Goal: Information Seeking & Learning: Learn about a topic

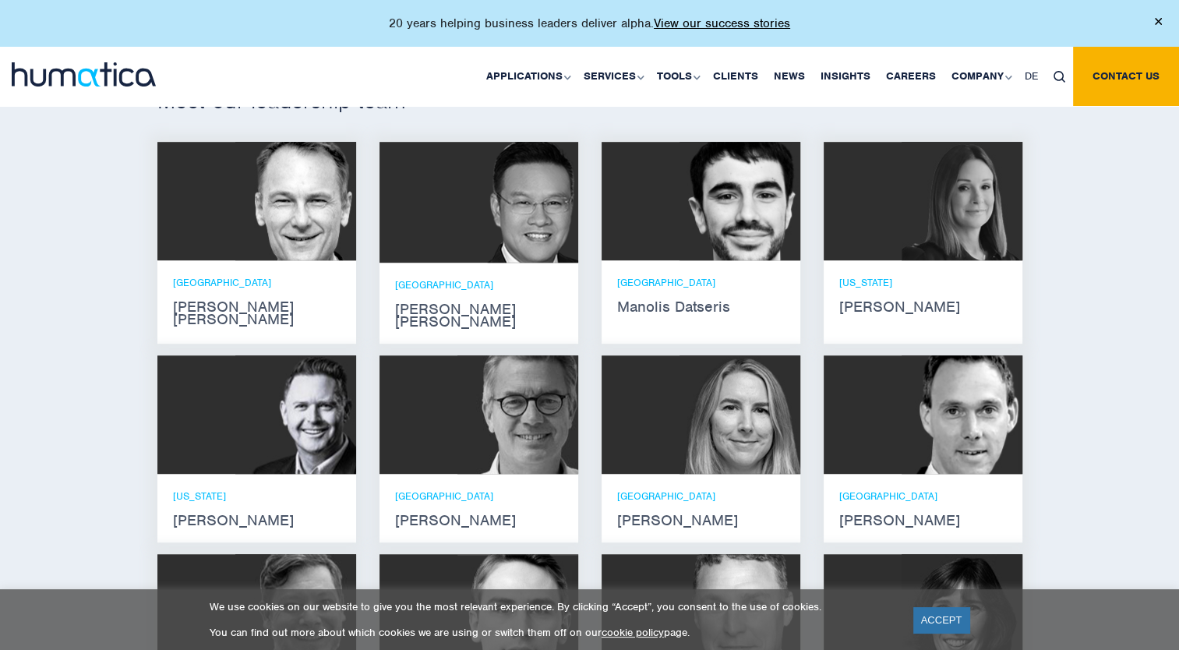
scroll to position [966, 0]
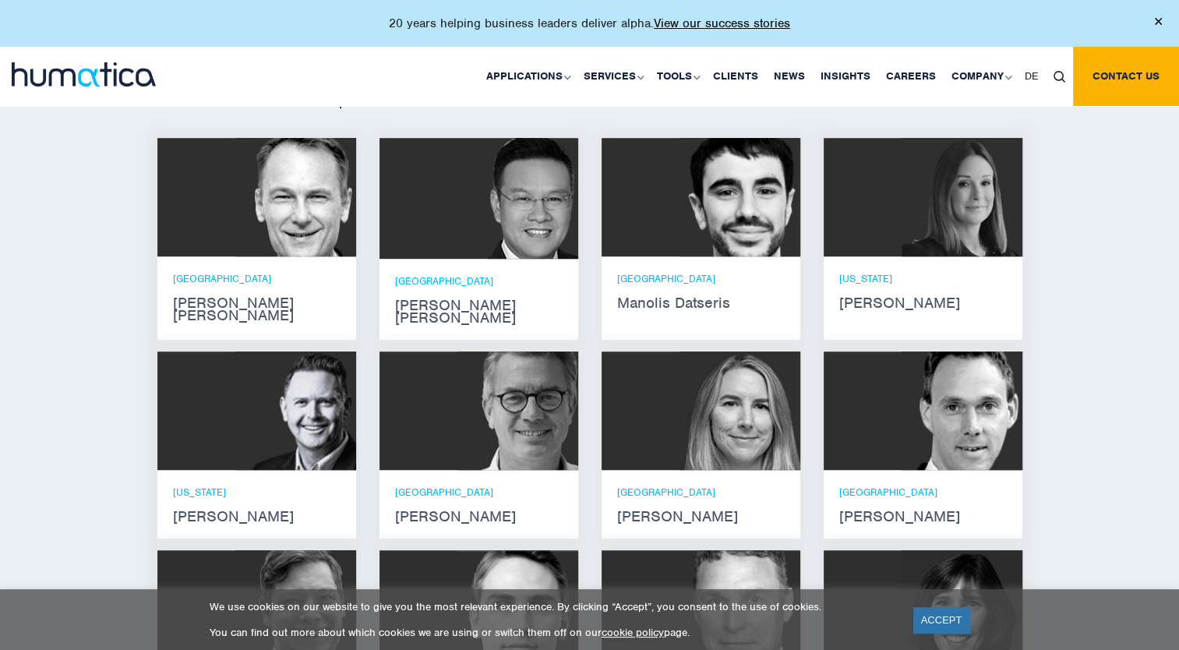
click at [256, 297] on strong "Andros Payne" at bounding box center [257, 309] width 168 height 25
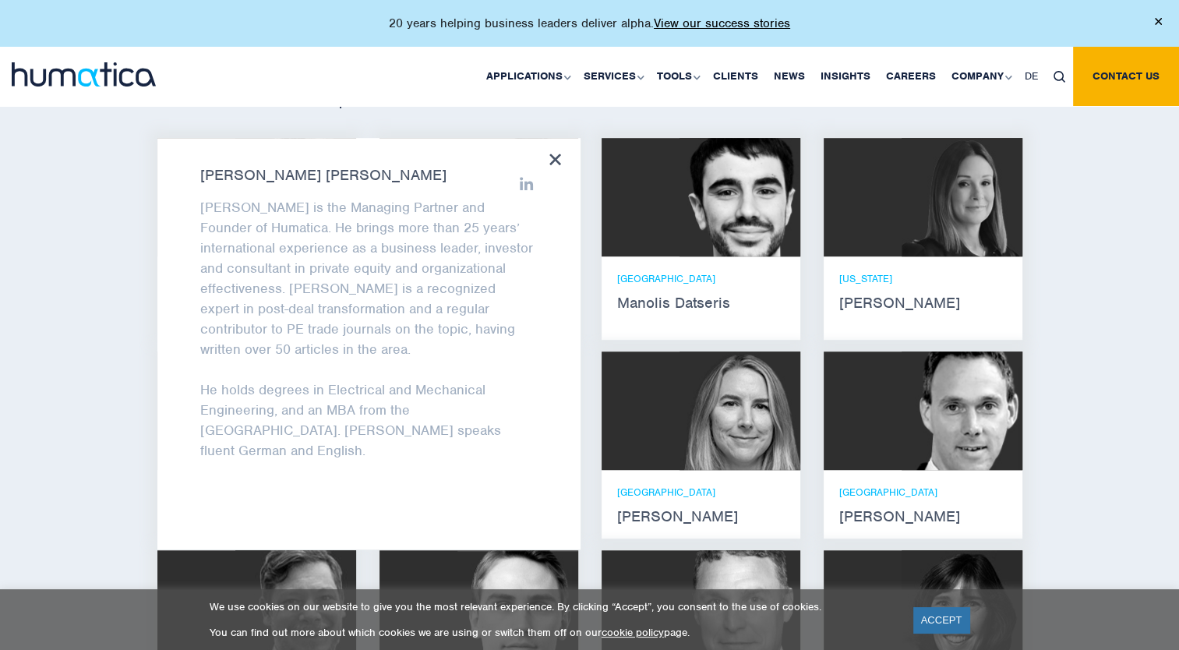
click at [550, 162] on icon at bounding box center [555, 159] width 12 height 12
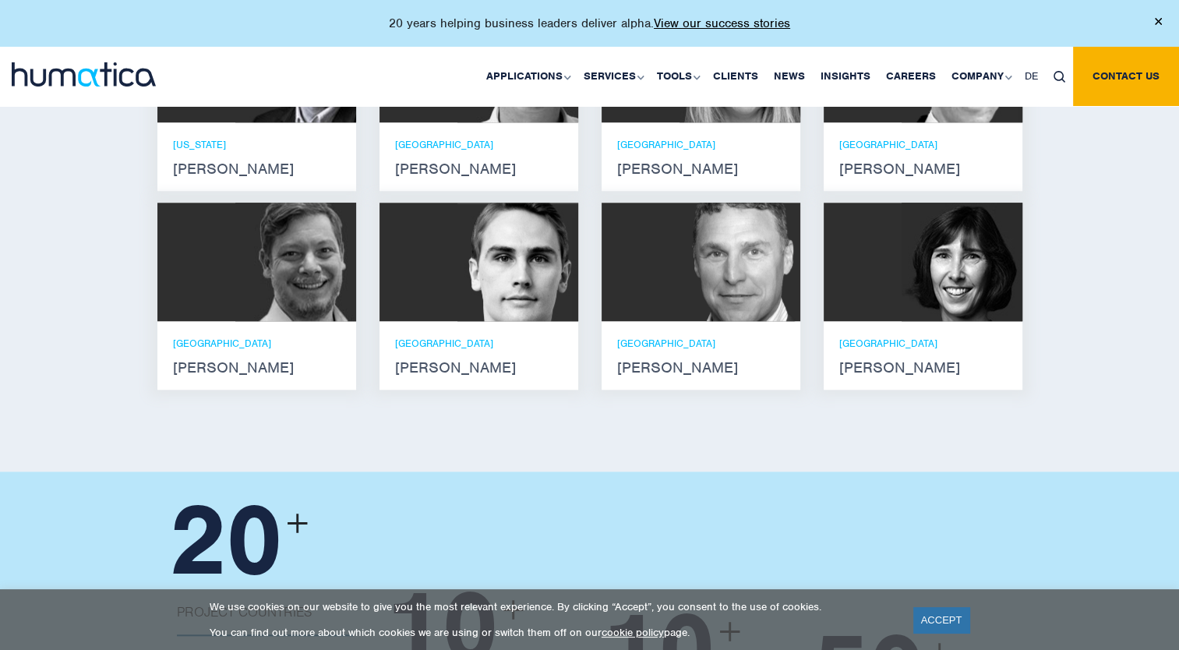
scroll to position [1314, 0]
click at [473, 286] on img at bounding box center [517, 261] width 121 height 118
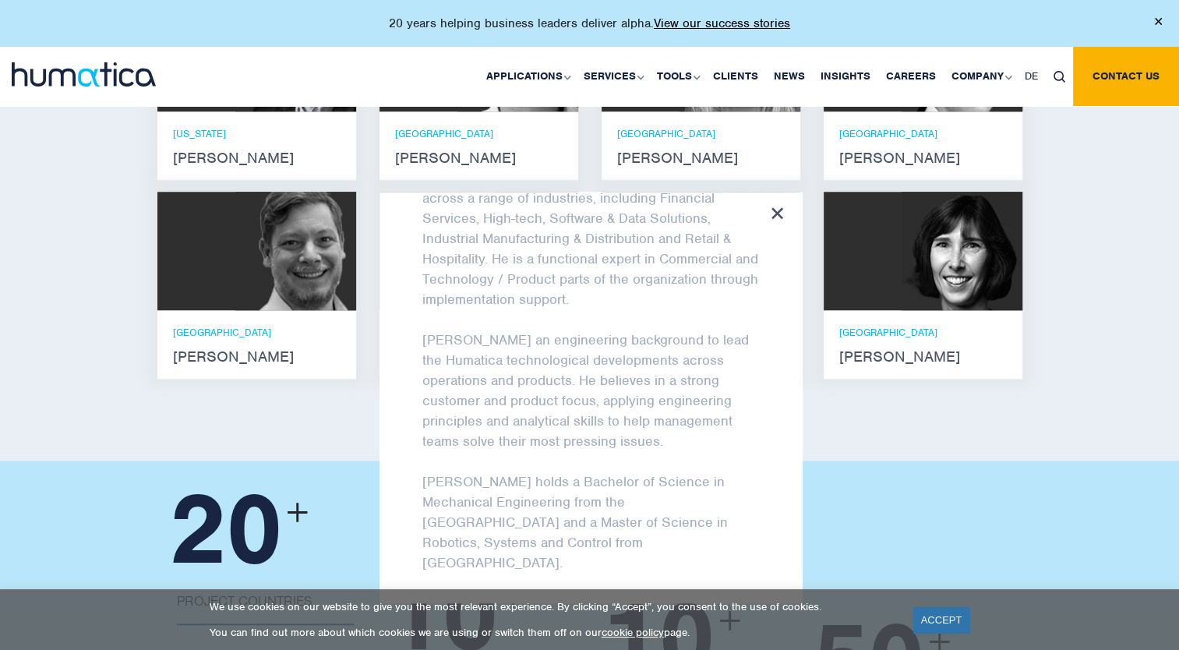
scroll to position [1326, 0]
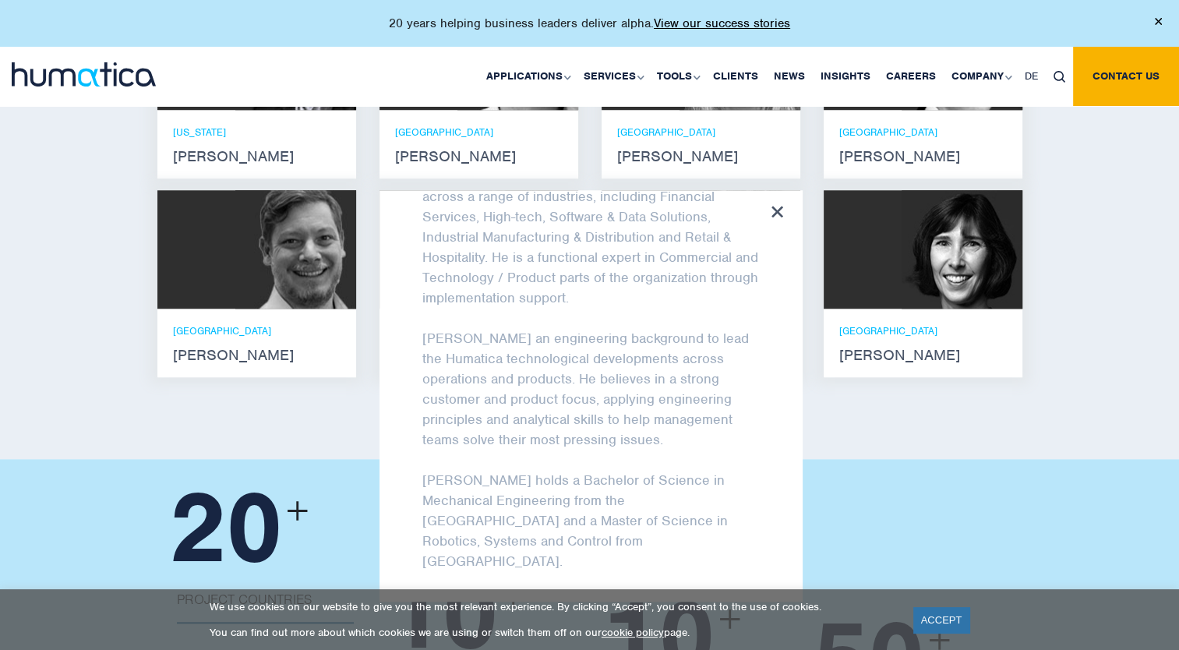
click at [776, 206] on div at bounding box center [777, 213] width 12 height 14
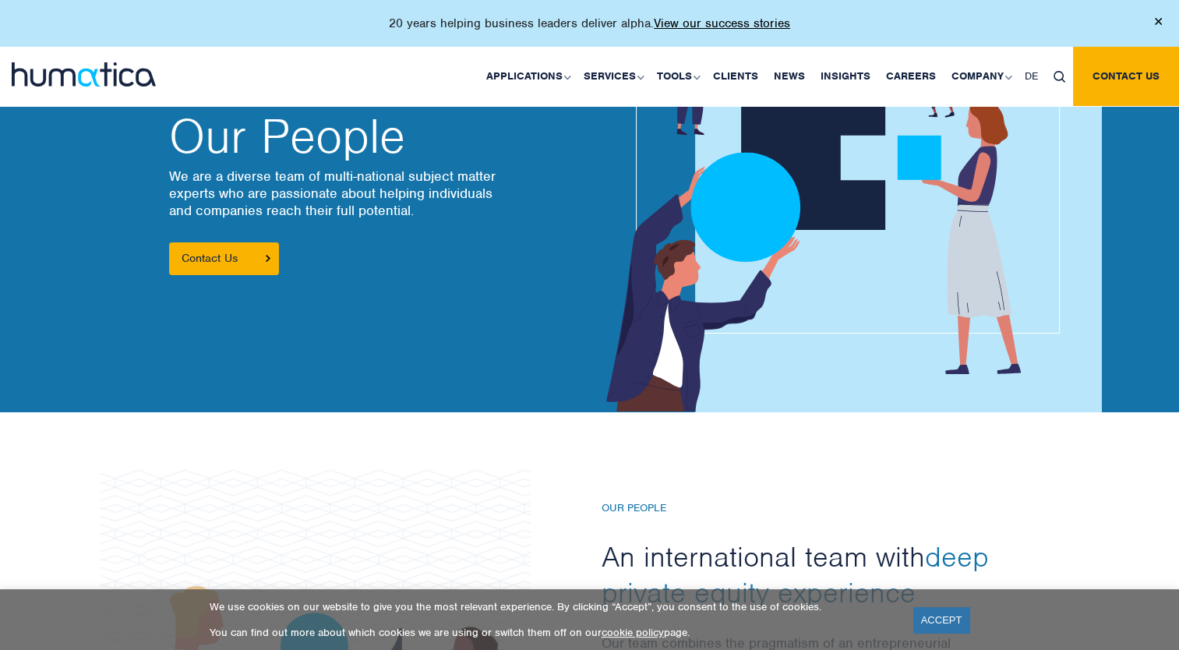
scroll to position [0, 0]
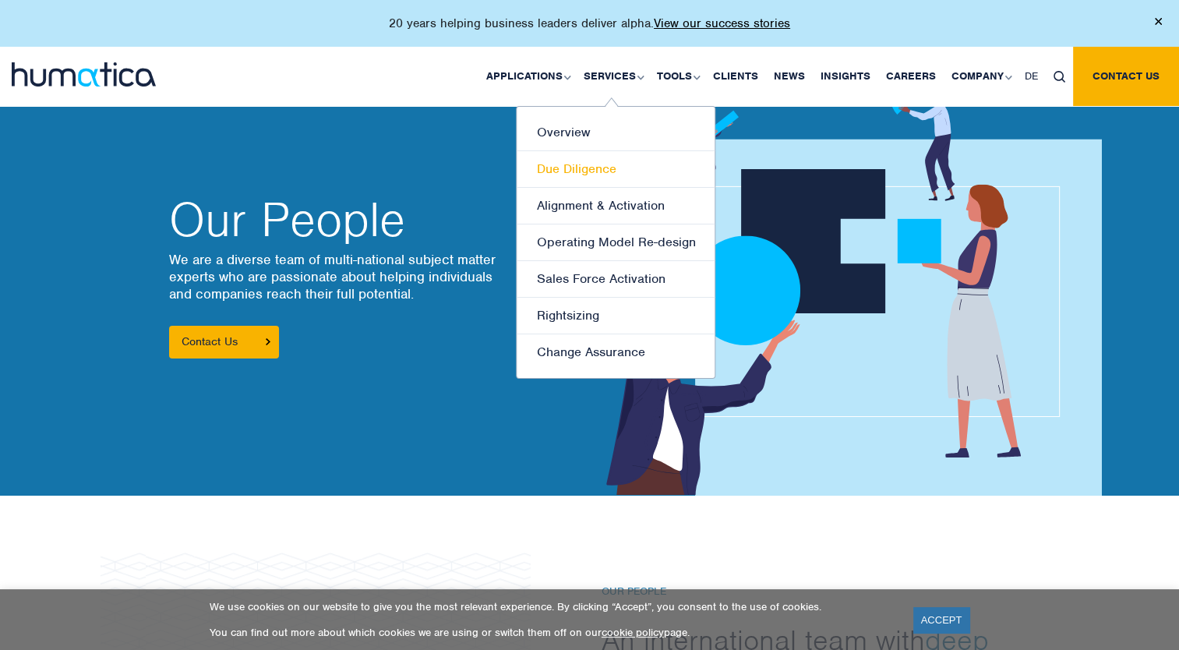
click at [622, 172] on link "Due Diligence" at bounding box center [616, 169] width 198 height 37
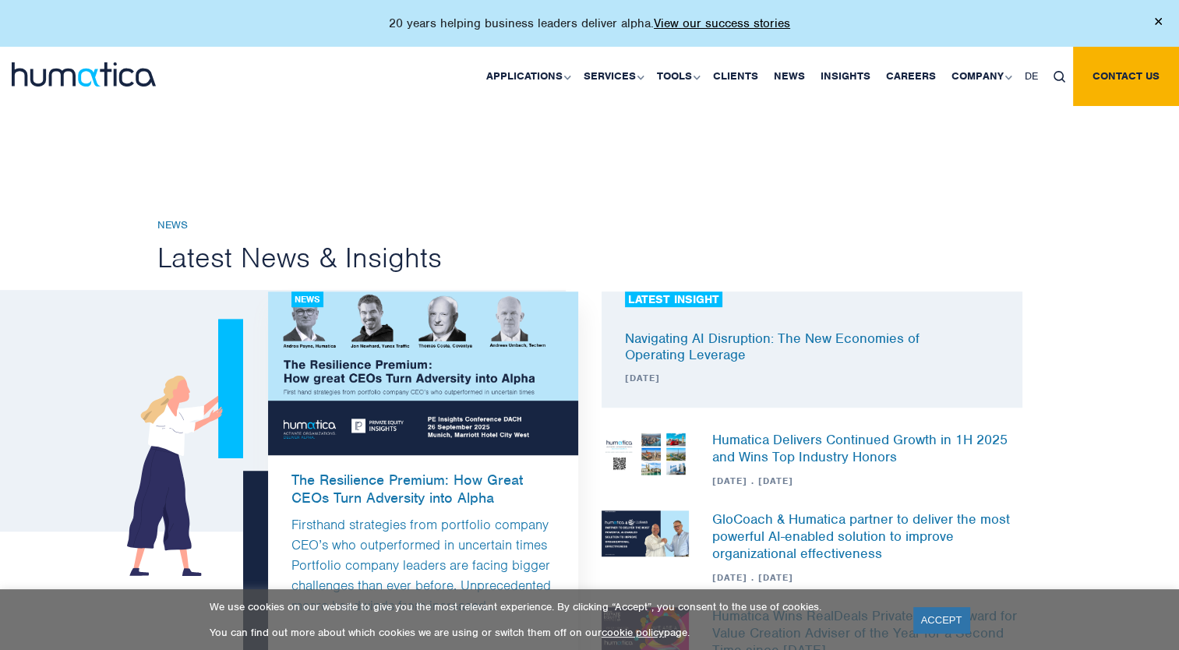
scroll to position [935, 0]
